Goal: Task Accomplishment & Management: Manage account settings

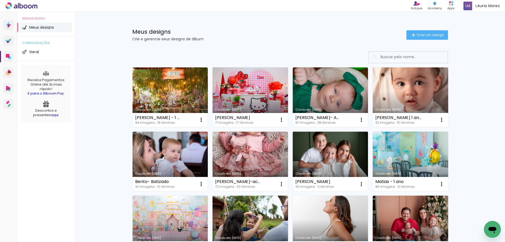
click at [340, 154] on link "Criado em [DATE]" at bounding box center [330, 160] width 75 height 59
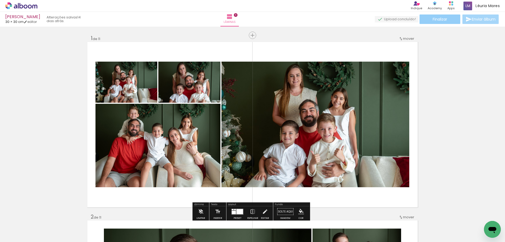
click at [452, 17] on paper-button "Finalizar" at bounding box center [439, 18] width 41 height 9
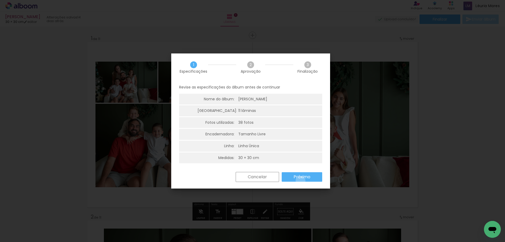
click at [300, 181] on paper-button "Próximo" at bounding box center [302, 176] width 40 height 9
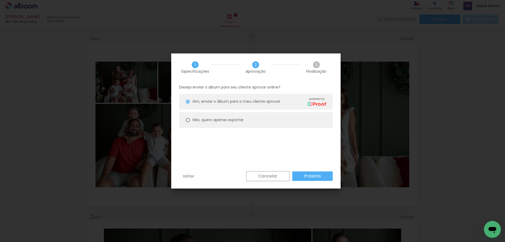
click at [273, 121] on paper-radio-button "Não, quero apenas exportar" at bounding box center [256, 120] width 154 height 16
type paper-radio-button "on"
click at [0, 0] on slot "Próximo" at bounding box center [0, 0] width 0 height 0
type input "Alta, 300 DPI"
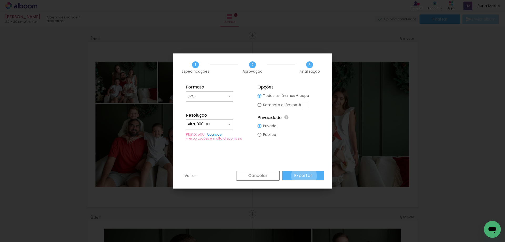
click at [0, 0] on slot "Exportar" at bounding box center [0, 0] width 0 height 0
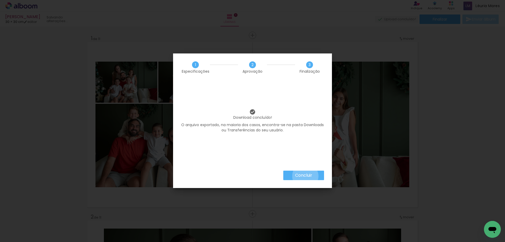
click at [0, 0] on slot "Concluir" at bounding box center [0, 0] width 0 height 0
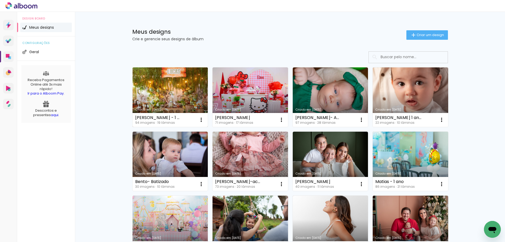
click at [148, 93] on link "Criado em [DATE]" at bounding box center [170, 96] width 75 height 59
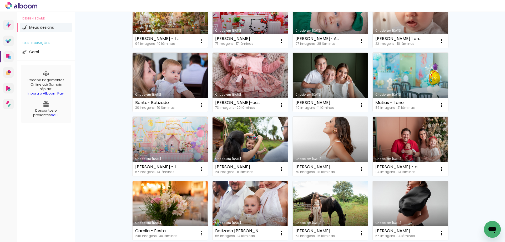
scroll to position [105, 0]
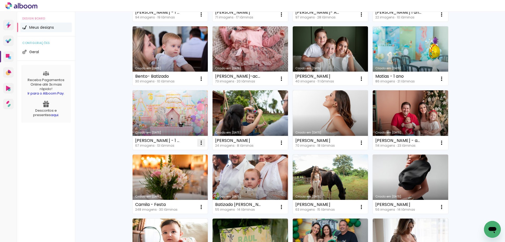
click at [200, 18] on iron-icon at bounding box center [201, 14] width 6 height 6
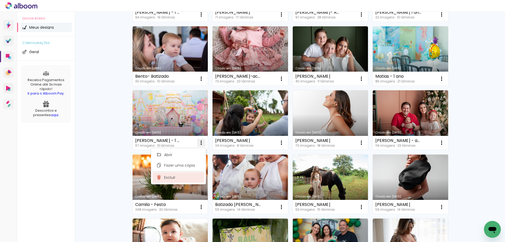
click at [193, 179] on paper-item "Excluir" at bounding box center [179, 177] width 52 height 11
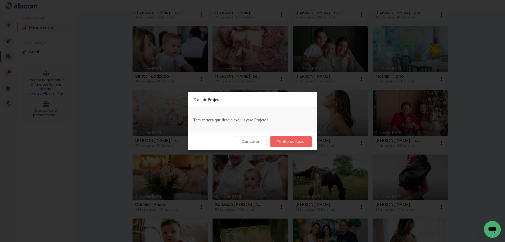
click at [0, 0] on slot "Tenho certeza" at bounding box center [0, 0] width 0 height 0
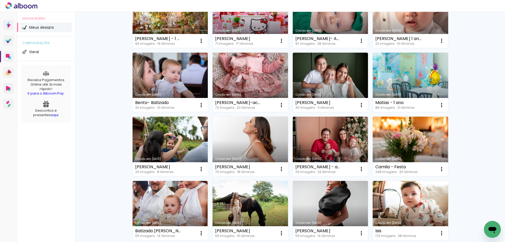
scroll to position [0, 0]
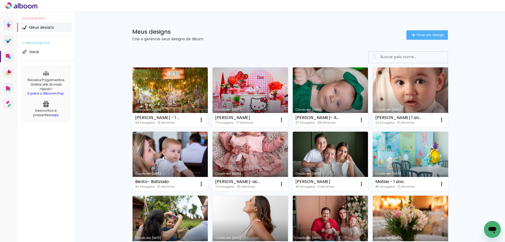
click at [402, 111] on div "Criado em [DATE]" at bounding box center [410, 109] width 70 height 3
